Goal: Find specific page/section: Find specific page/section

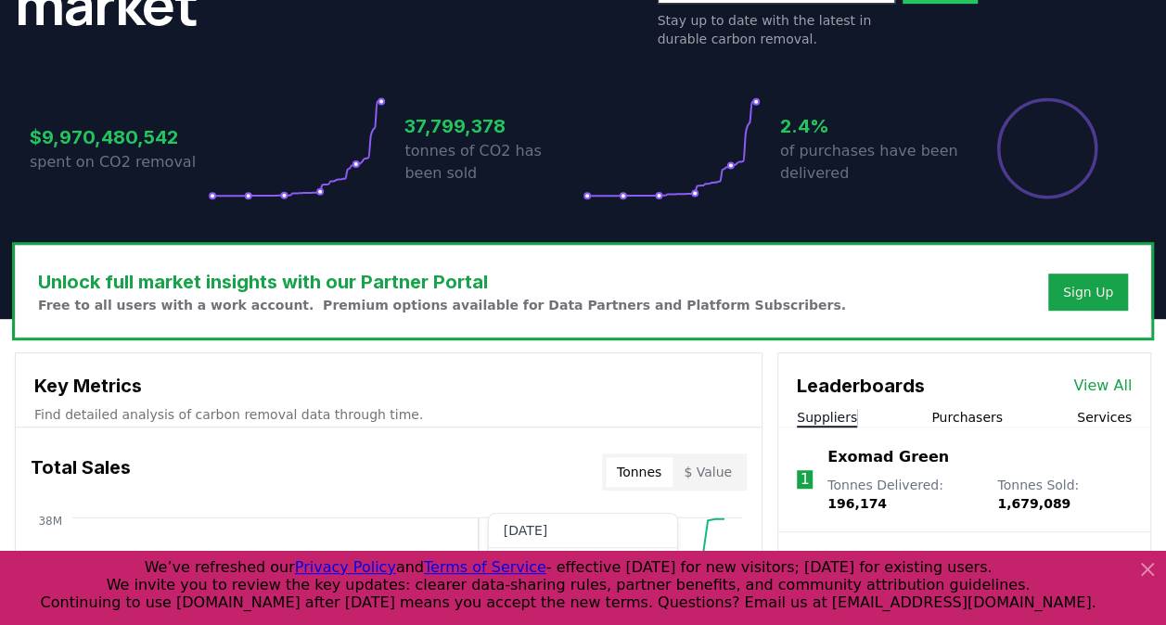
scroll to position [326, 0]
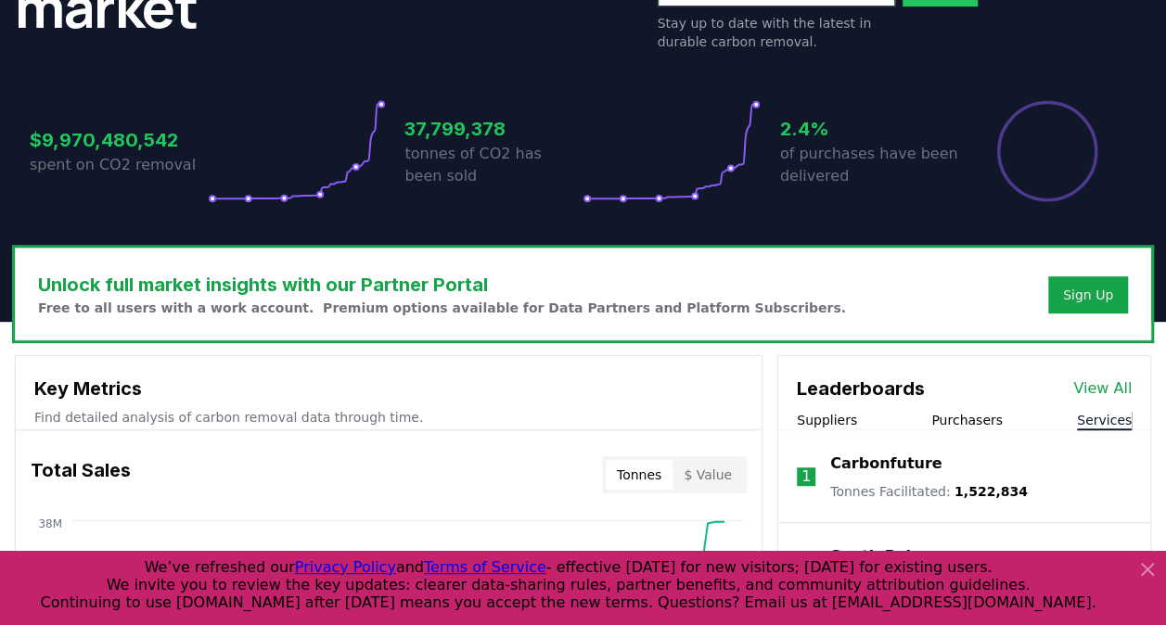
click at [1110, 414] on button "Services" at bounding box center [1104, 420] width 55 height 19
click at [1099, 375] on div "Leaderboards View All" at bounding box center [965, 379] width 372 height 46
click at [1097, 390] on link "View All" at bounding box center [1103, 389] width 58 height 22
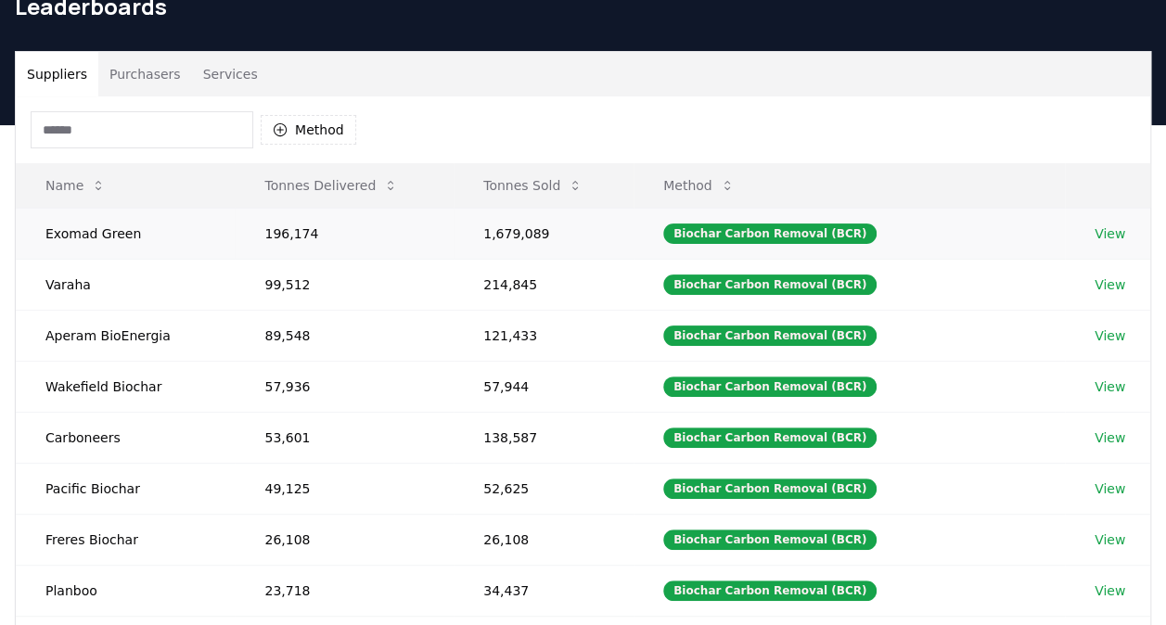
scroll to position [91, 0]
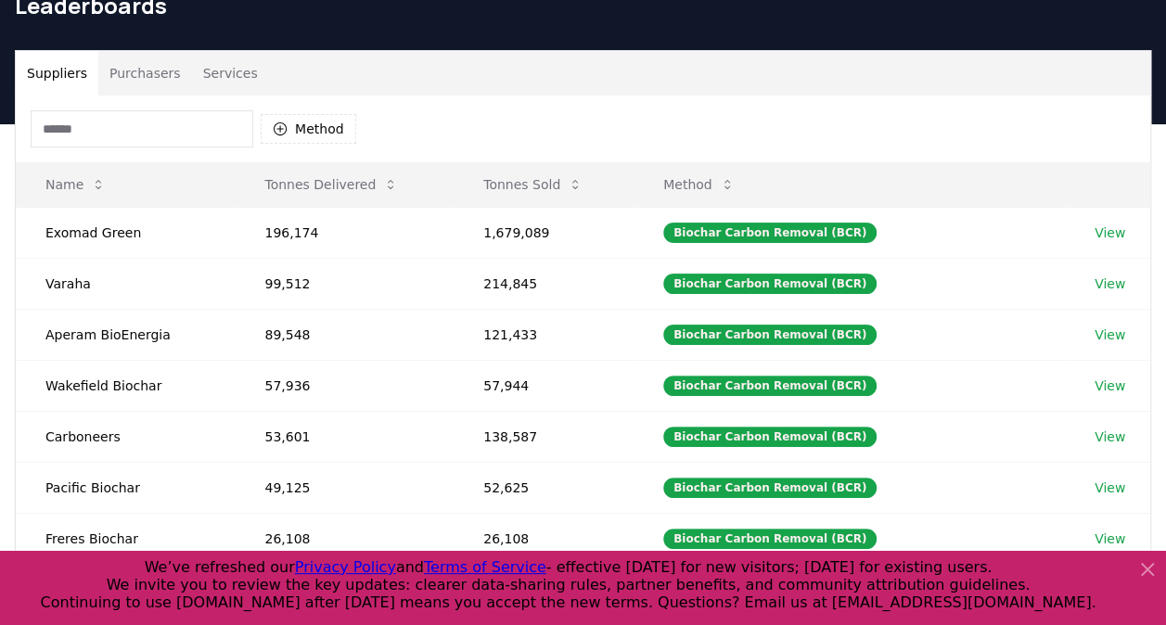
click at [210, 80] on button "Services" at bounding box center [230, 73] width 77 height 45
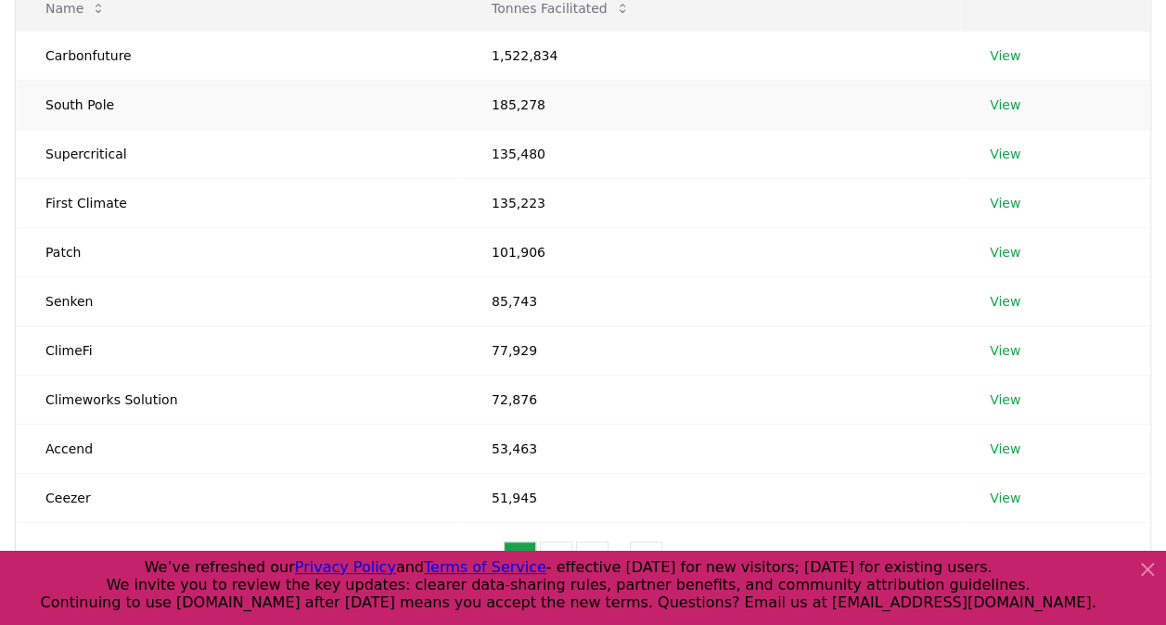
scroll to position [471, 0]
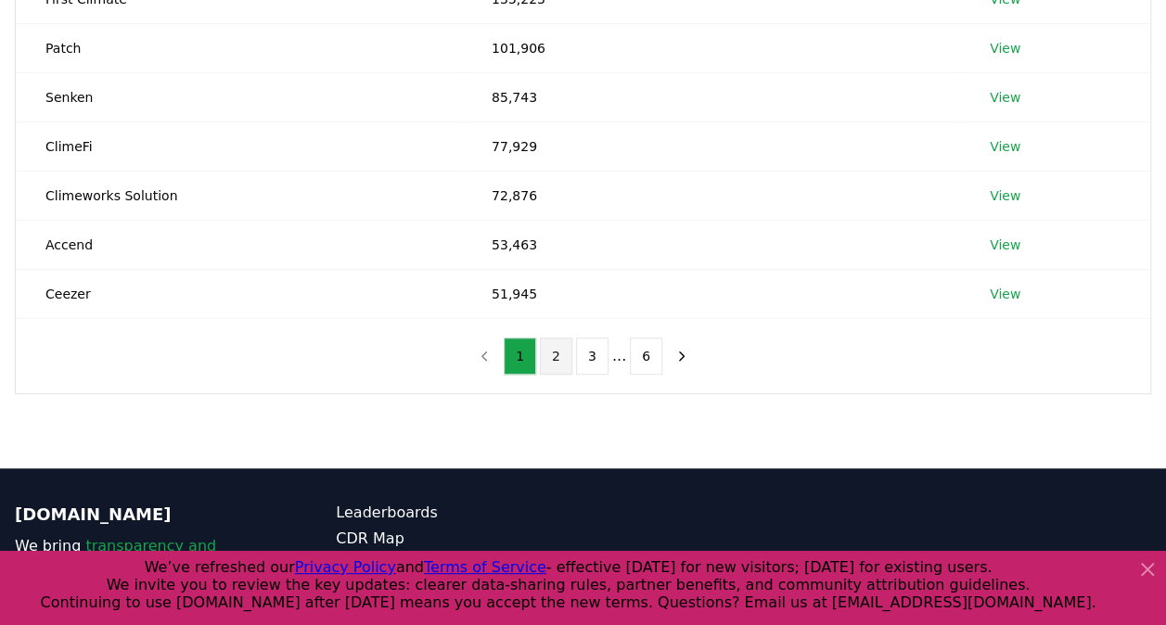
click at [557, 360] on button "2" at bounding box center [556, 356] width 32 height 37
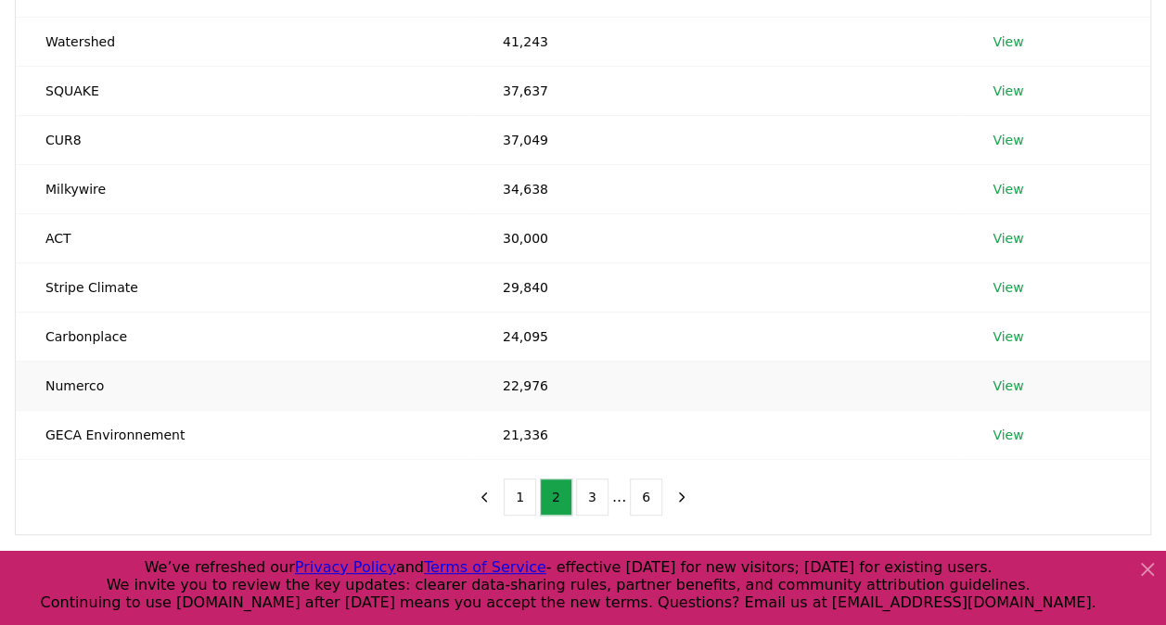
scroll to position [341, 0]
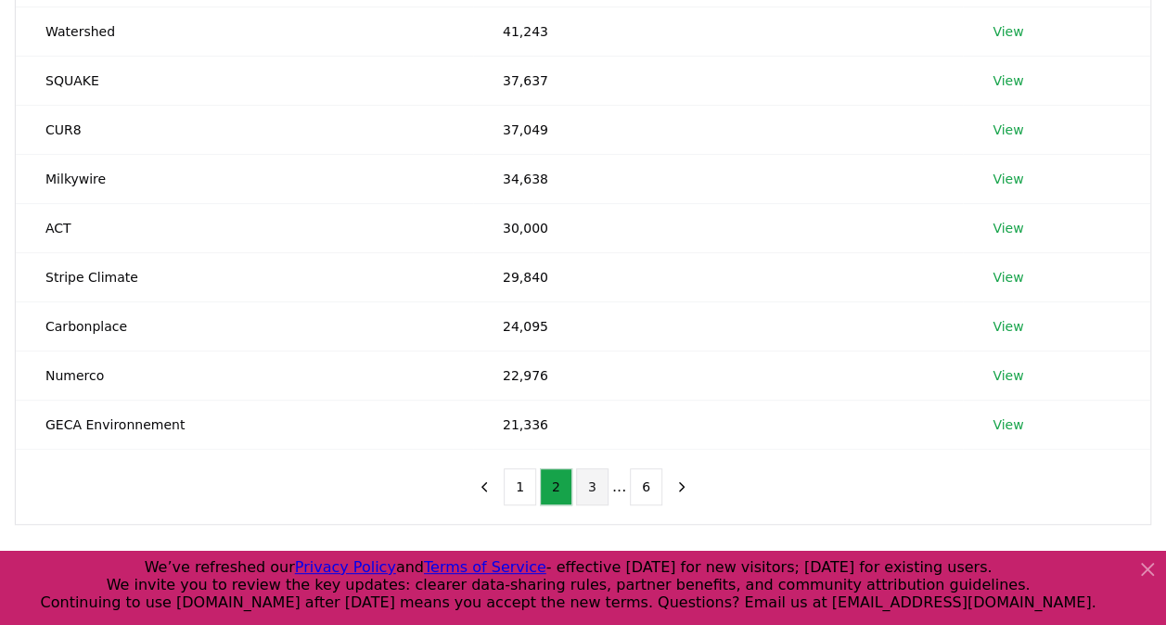
click at [592, 478] on button "3" at bounding box center [592, 487] width 32 height 37
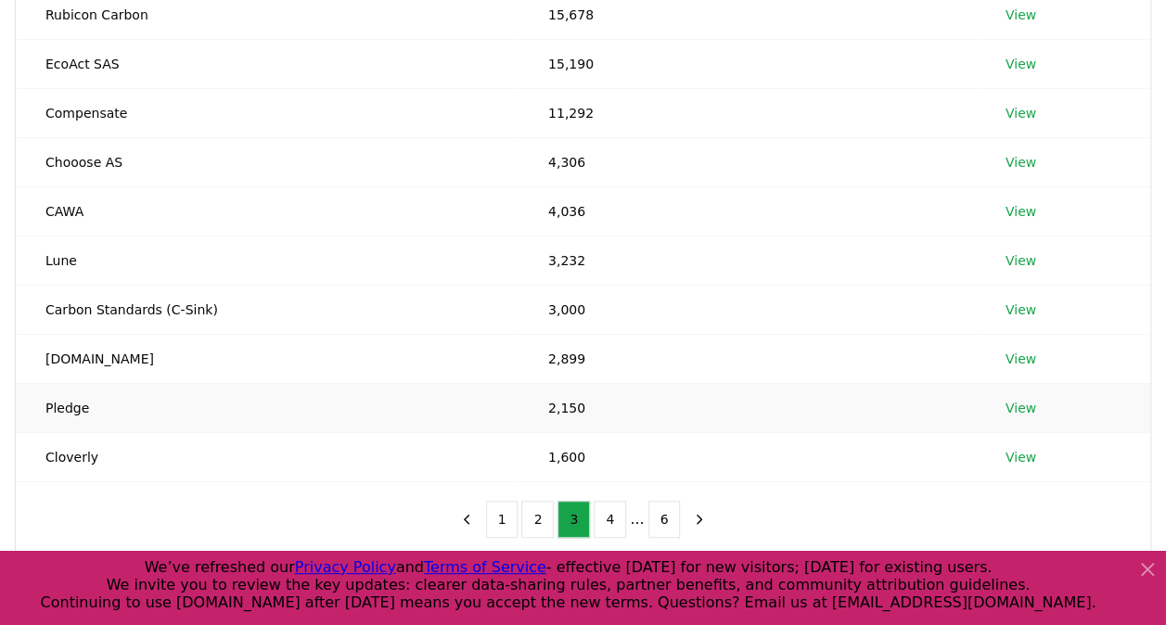
scroll to position [310, 0]
click at [609, 511] on button "4" at bounding box center [610, 517] width 32 height 37
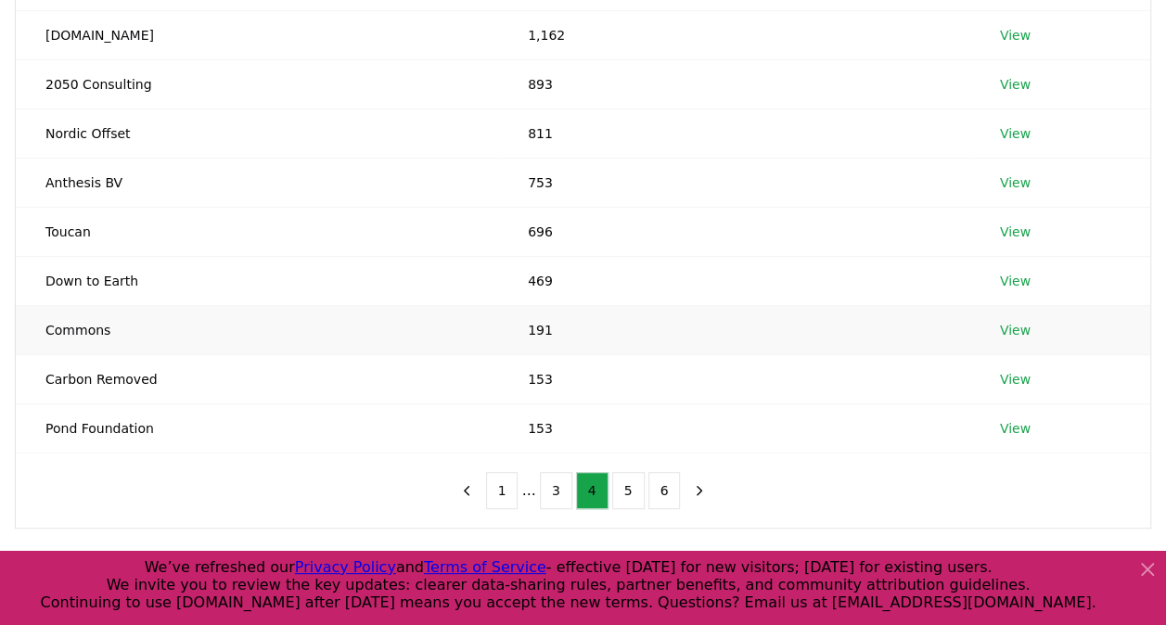
scroll to position [338, 0]
